Goal: Task Accomplishment & Management: Use online tool/utility

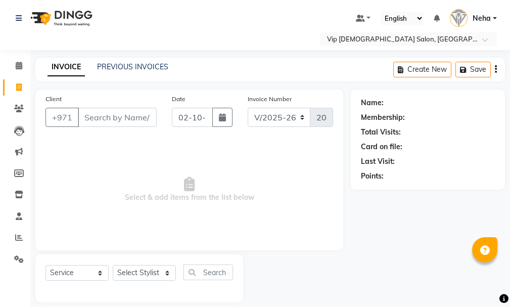
select select "8415"
select select "service"
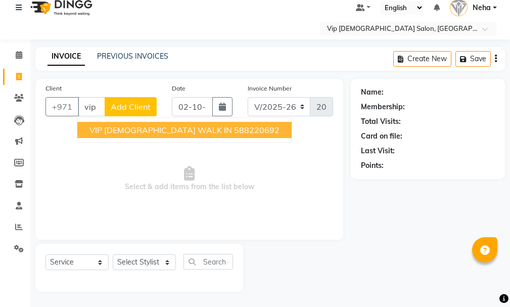
click at [110, 126] on span "VIP GENTS WALK IN" at bounding box center [160, 130] width 143 height 10
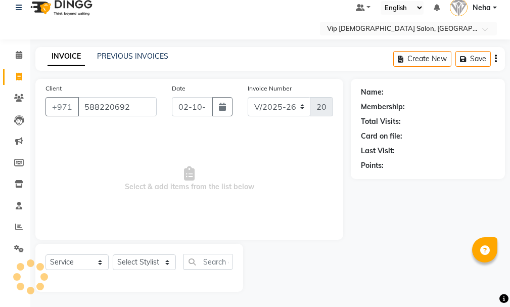
type input "588220692"
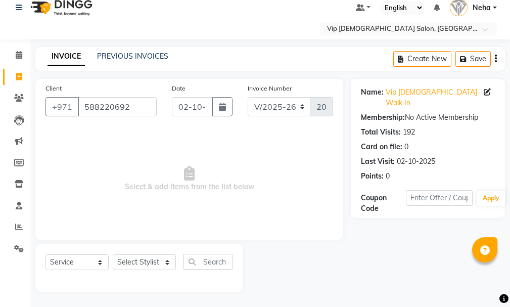
click at [136, 252] on div "Select Service Product Membership Package Voucher Prepaid Gift Card Select Styl…" at bounding box center [139, 268] width 208 height 48
click at [135, 261] on select "Select Stylist AHMED MOHAMED MOHAMED ELKHODARY ABDELHAMID Ali Rana Allauddin An…" at bounding box center [144, 262] width 63 height 16
select select "81344"
click at [113, 254] on select "Select Stylist AHMED MOHAMED MOHAMED ELKHODARY ABDELHAMID Ali Rana Allauddin An…" at bounding box center [144, 262] width 63 height 16
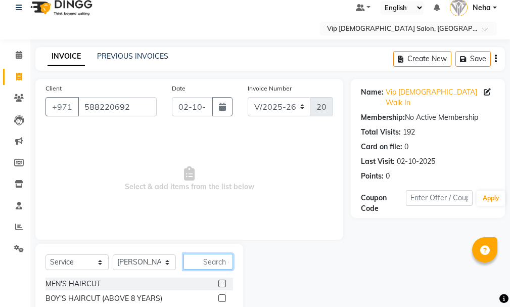
click at [206, 256] on input "text" at bounding box center [208, 262] width 50 height 16
type input "craf"
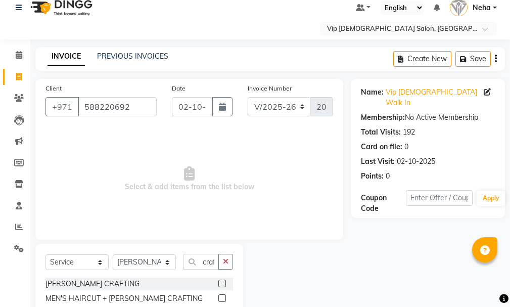
scroll to position [0, 0]
click at [222, 297] on label at bounding box center [222, 298] width 8 height 8
click at [222, 297] on input "checkbox" at bounding box center [221, 298] width 7 height 7
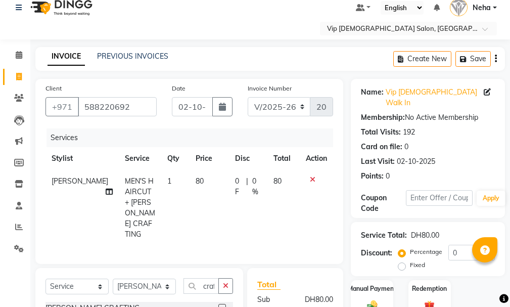
checkbox input "false"
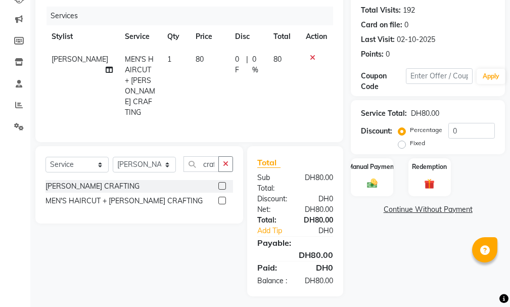
scroll to position [134, 0]
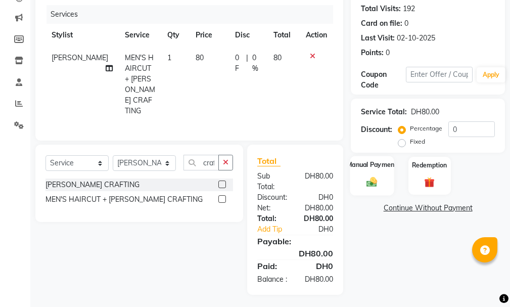
click at [363, 160] on label "Manual Payment" at bounding box center [372, 165] width 51 height 10
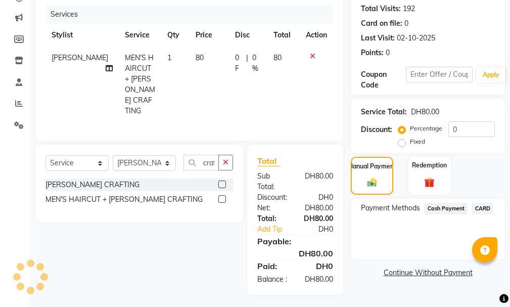
click at [485, 203] on span "CARD" at bounding box center [483, 209] width 22 height 12
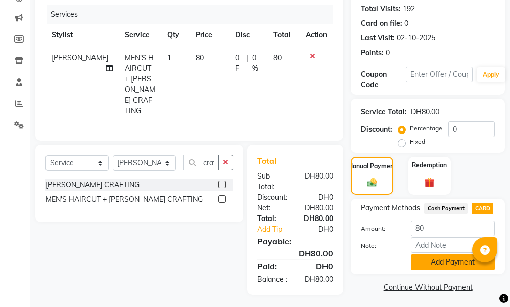
click at [456, 254] on button "Add Payment" at bounding box center [453, 262] width 84 height 16
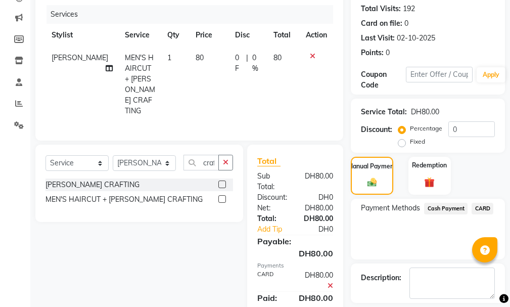
scroll to position [169, 0]
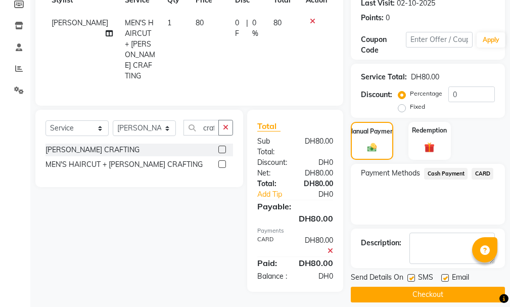
click at [443, 287] on button "Checkout" at bounding box center [428, 295] width 154 height 16
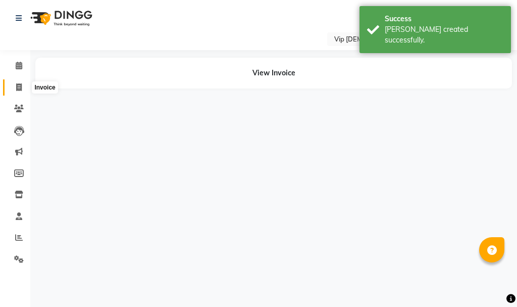
click at [21, 89] on icon at bounding box center [19, 87] width 6 height 8
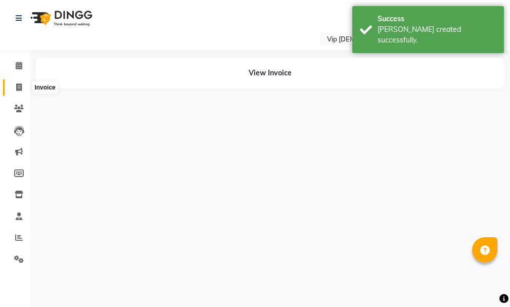
select select "service"
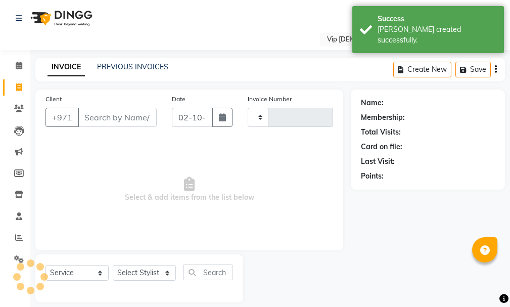
type input "2099"
select select "8415"
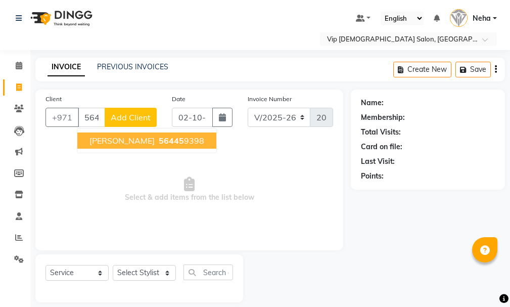
click at [157, 138] on ngb-highlight "56445 9398" at bounding box center [181, 140] width 48 height 10
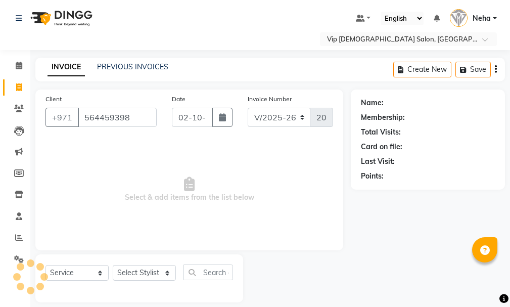
type input "564459398"
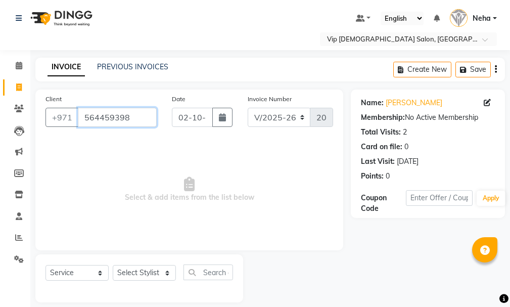
click at [138, 117] on input "564459398" at bounding box center [117, 117] width 79 height 19
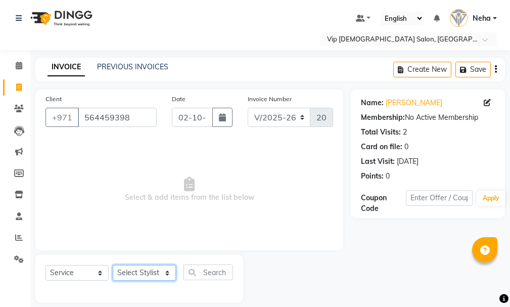
click at [151, 270] on select "Select Stylist AHMED MOHAMED MOHAMED ELKHODARY ABDELHAMID Ali Rana Allauddin An…" at bounding box center [144, 273] width 63 height 16
select select "81342"
click at [113, 265] on select "Select Stylist AHMED MOHAMED MOHAMED ELKHODARY ABDELHAMID Ali Rana Allauddin An…" at bounding box center [144, 273] width 63 height 16
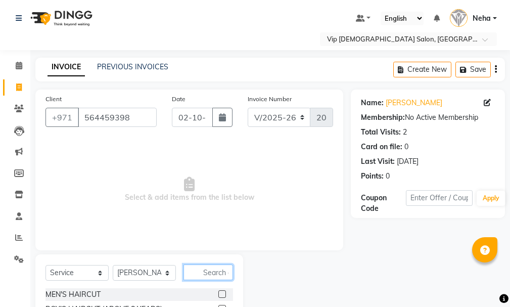
click at [220, 268] on input "text" at bounding box center [208, 272] width 50 height 16
type input "craf"
click at [221, 305] on label at bounding box center [222, 309] width 8 height 8
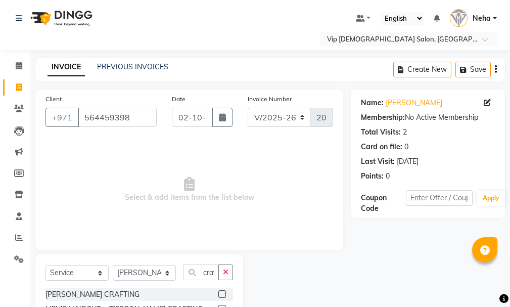
click at [221, 306] on input "checkbox" at bounding box center [221, 309] width 7 height 7
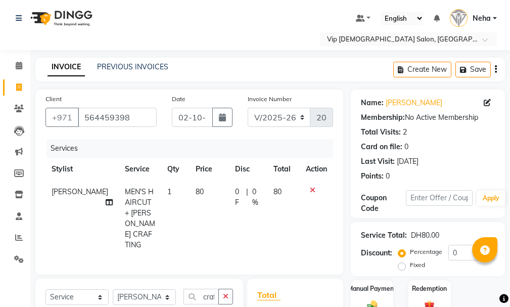
checkbox input "false"
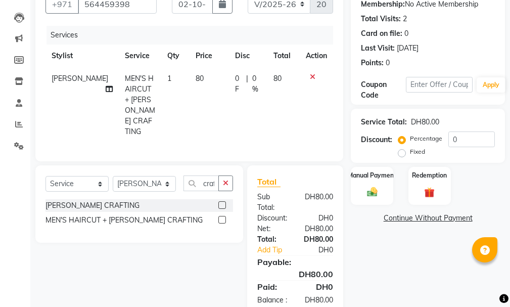
scroll to position [134, 0]
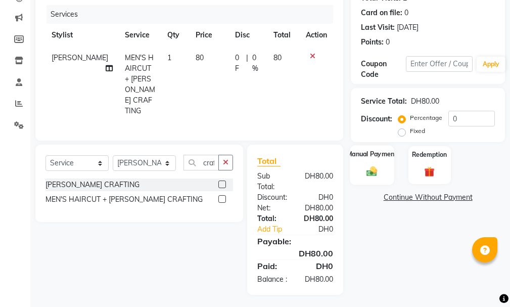
click at [373, 160] on div "Manual Payment" at bounding box center [372, 164] width 44 height 39
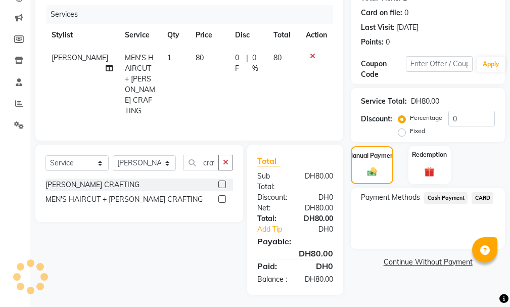
click at [488, 193] on span "CARD" at bounding box center [483, 198] width 22 height 12
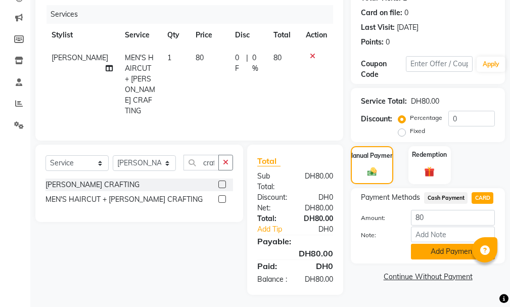
click at [447, 247] on button "Add Payment" at bounding box center [453, 252] width 84 height 16
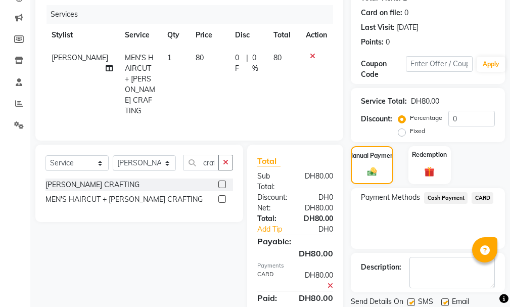
scroll to position [169, 0]
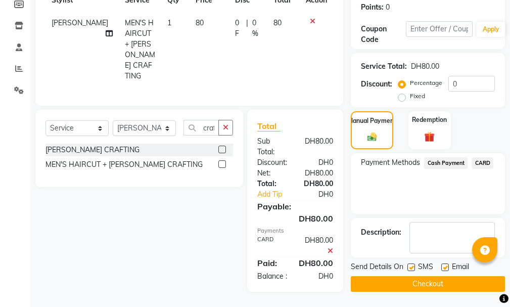
click at [460, 279] on button "Checkout" at bounding box center [428, 284] width 154 height 16
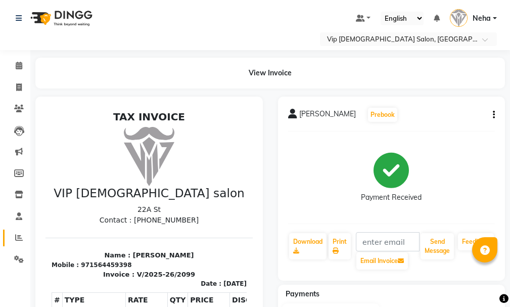
click at [18, 240] on icon at bounding box center [19, 237] width 8 height 8
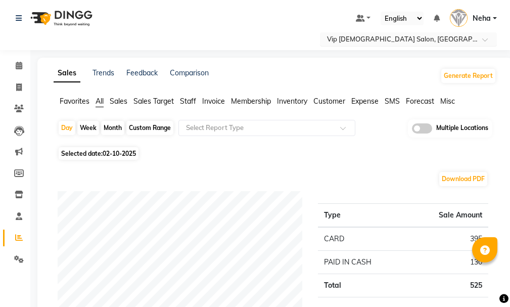
click at [355, 33] on div "Select Location × Vip Gents Salon, Hor Al Anz East" at bounding box center [408, 39] width 177 height 14
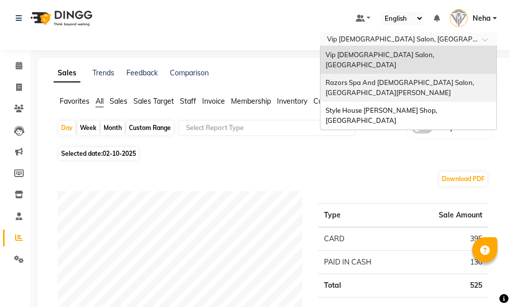
click at [344, 74] on div "Razors Spa And [DEMOGRAPHIC_DATA] Salon, [GEOGRAPHIC_DATA][PERSON_NAME]" at bounding box center [408, 88] width 176 height 28
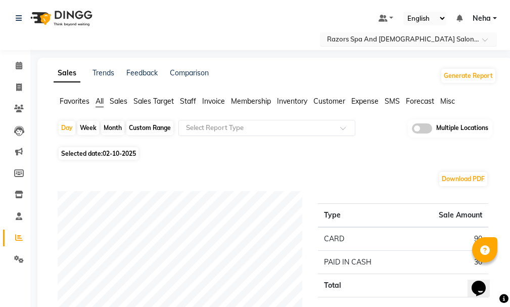
click at [372, 38] on input "text" at bounding box center [398, 40] width 147 height 10
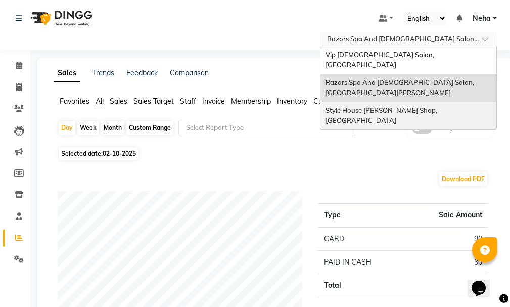
click at [346, 106] on span "Style House [PERSON_NAME] Shop, [GEOGRAPHIC_DATA]" at bounding box center [381, 115] width 113 height 18
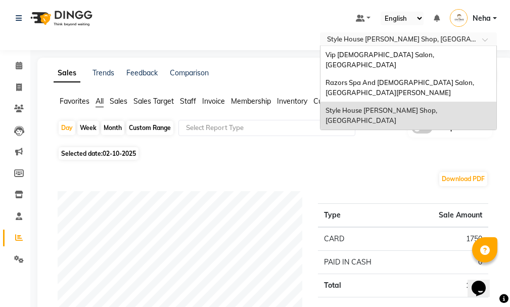
click at [384, 38] on input "text" at bounding box center [398, 40] width 147 height 10
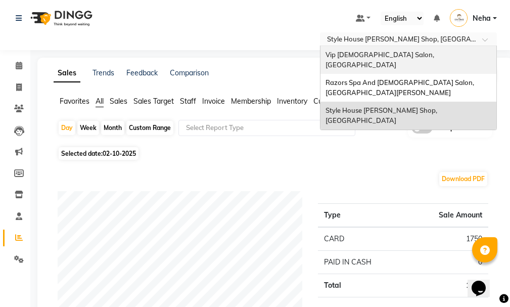
click at [351, 55] on span "Vip [DEMOGRAPHIC_DATA] Salon, [GEOGRAPHIC_DATA]" at bounding box center [380, 60] width 110 height 18
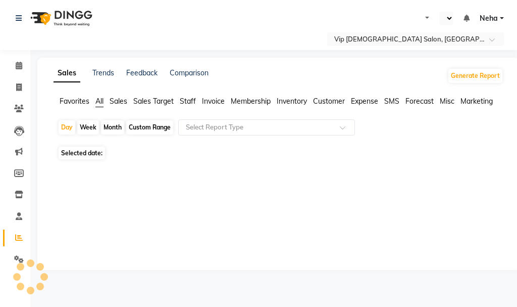
select select "en"
